Goal: Information Seeking & Learning: Learn about a topic

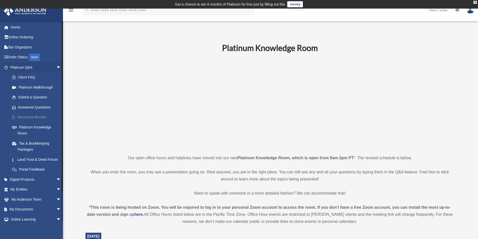
click at [30, 115] on link "Document Review" at bounding box center [38, 117] width 62 height 10
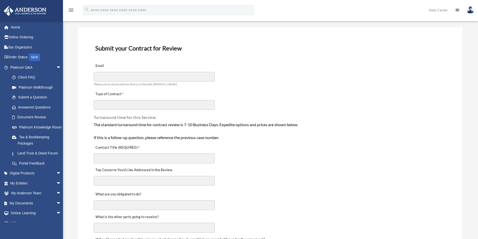
scroll to position [38, 0]
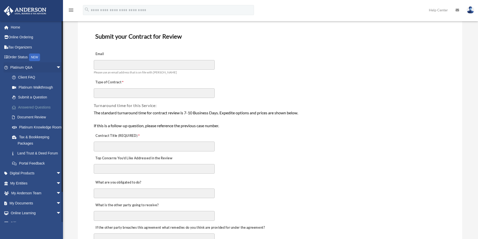
click at [36, 106] on link "Answered Questions" at bounding box center [38, 107] width 62 height 10
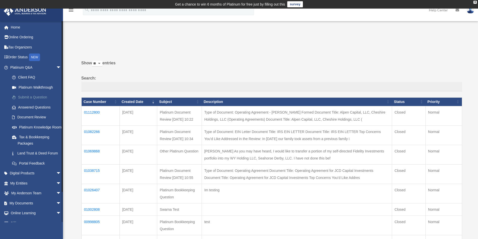
click at [48, 96] on link "Submit a Question" at bounding box center [38, 97] width 62 height 10
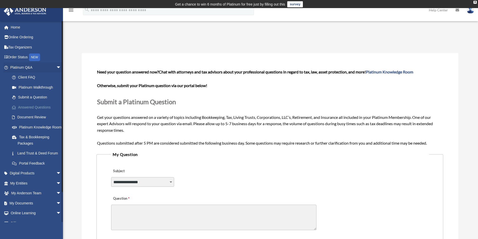
click at [46, 107] on link "Answered Questions" at bounding box center [38, 107] width 62 height 10
